Goal: Find contact information: Find contact information

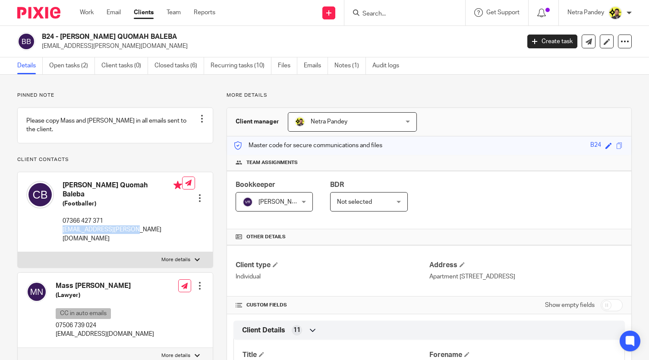
drag, startPoint x: 134, startPoint y: 223, endPoint x: 62, endPoint y: 220, distance: 72.2
click at [63, 225] on p "[EMAIL_ADDRESS][PERSON_NAME][DOMAIN_NAME]" at bounding box center [123, 234] width 120 height 18
copy p "[EMAIL_ADDRESS][PERSON_NAME][DOMAIN_NAME]"
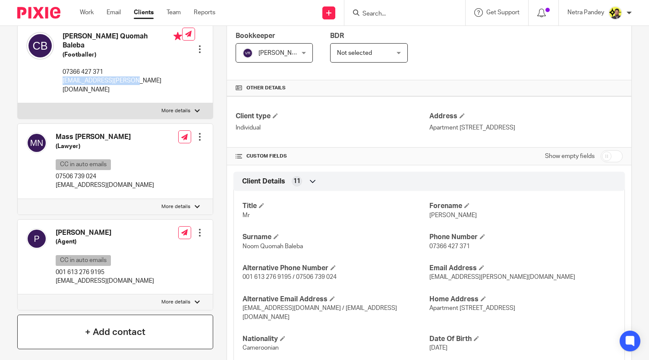
scroll to position [130, 0]
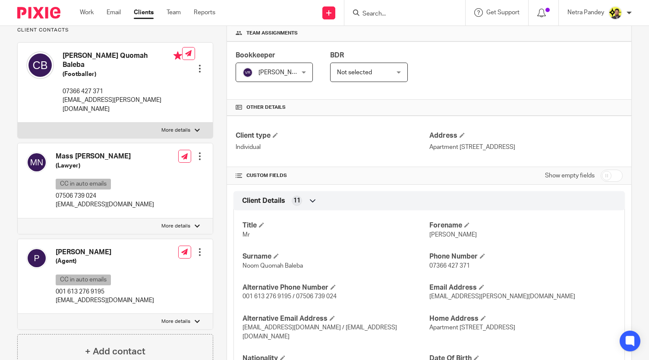
click at [122, 200] on p "[EMAIL_ADDRESS][DOMAIN_NAME]" at bounding box center [105, 204] width 98 height 9
copy div "[EMAIL_ADDRESS][DOMAIN_NAME]"
click at [83, 296] on p "[EMAIL_ADDRESS][DOMAIN_NAME]" at bounding box center [105, 300] width 98 height 9
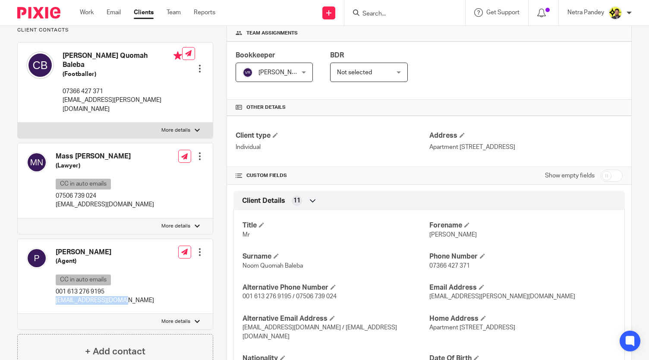
click at [83, 296] on p "[EMAIL_ADDRESS][DOMAIN_NAME]" at bounding box center [105, 300] width 98 height 9
copy div "[EMAIL_ADDRESS][DOMAIN_NAME]"
click at [319, 167] on div "Client type Individual Address [STREET_ADDRESS]" at bounding box center [429, 141] width 405 height 51
